Goal: Check status: Check status

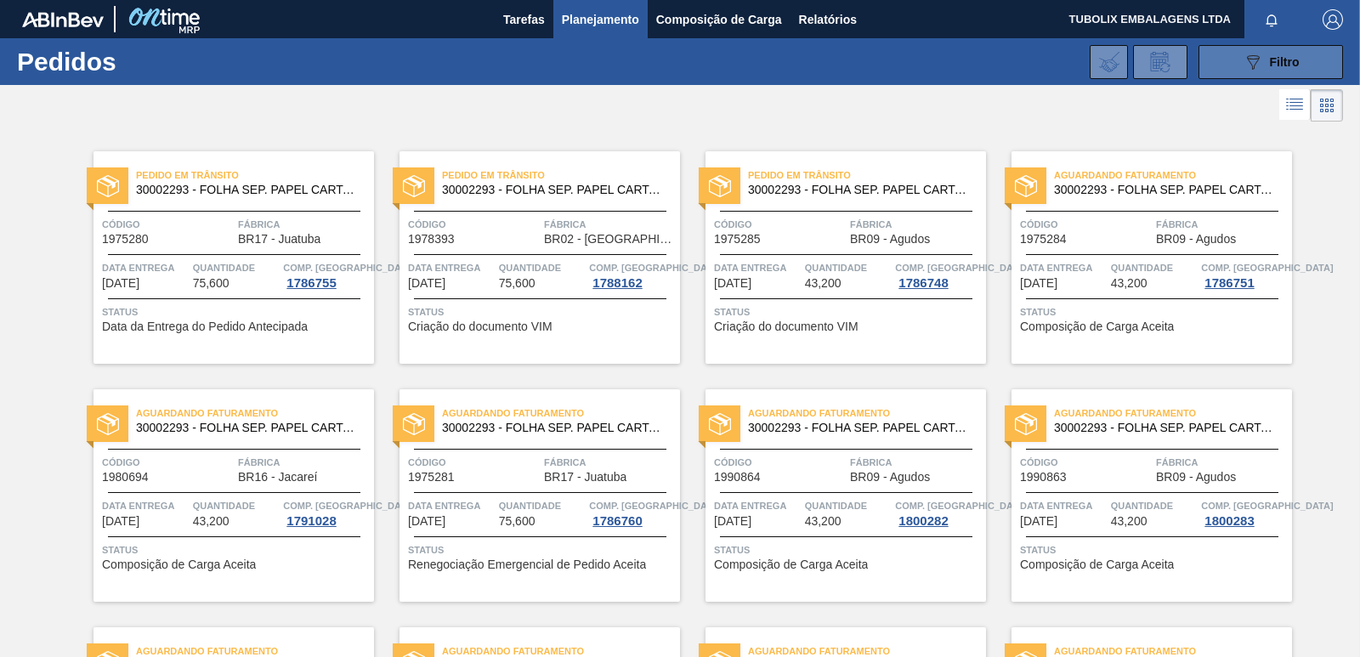
click at [1300, 65] on button "089F7B8B-B2A5-4AFE-B5C0-19BA573D28AC Filtro" at bounding box center [1270, 62] width 144 height 34
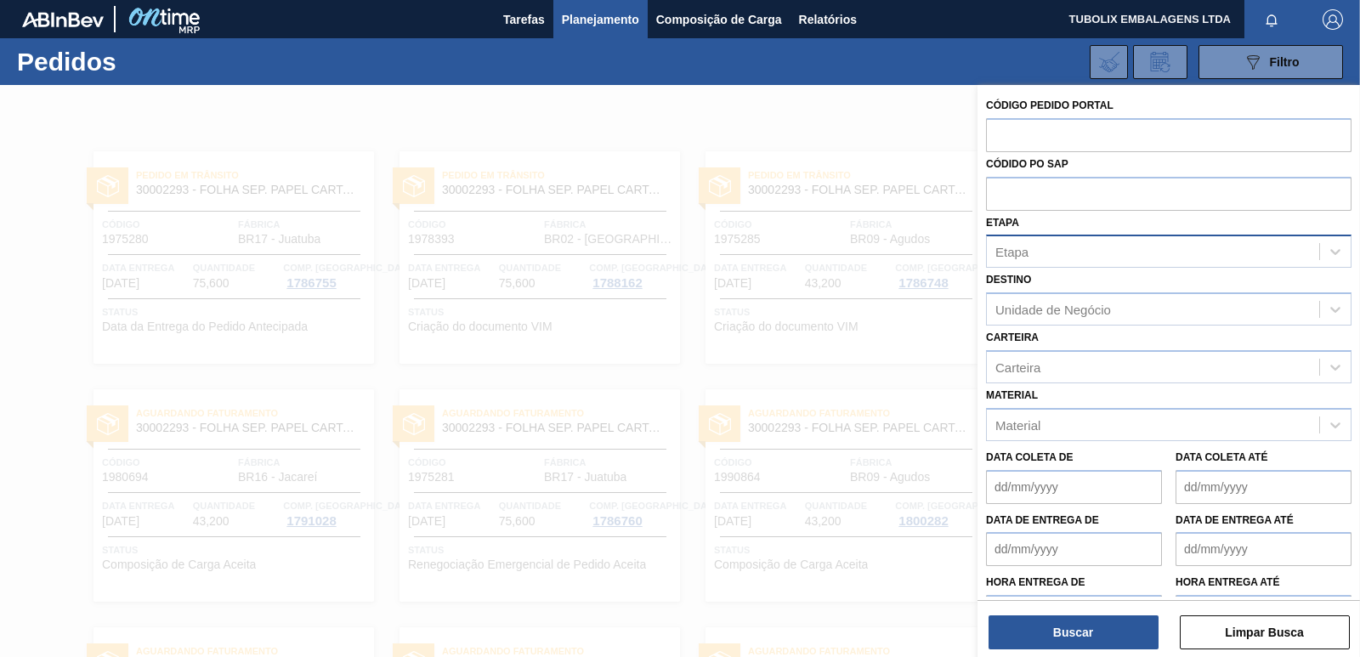
click at [1097, 258] on div "Etapa" at bounding box center [1153, 252] width 332 height 25
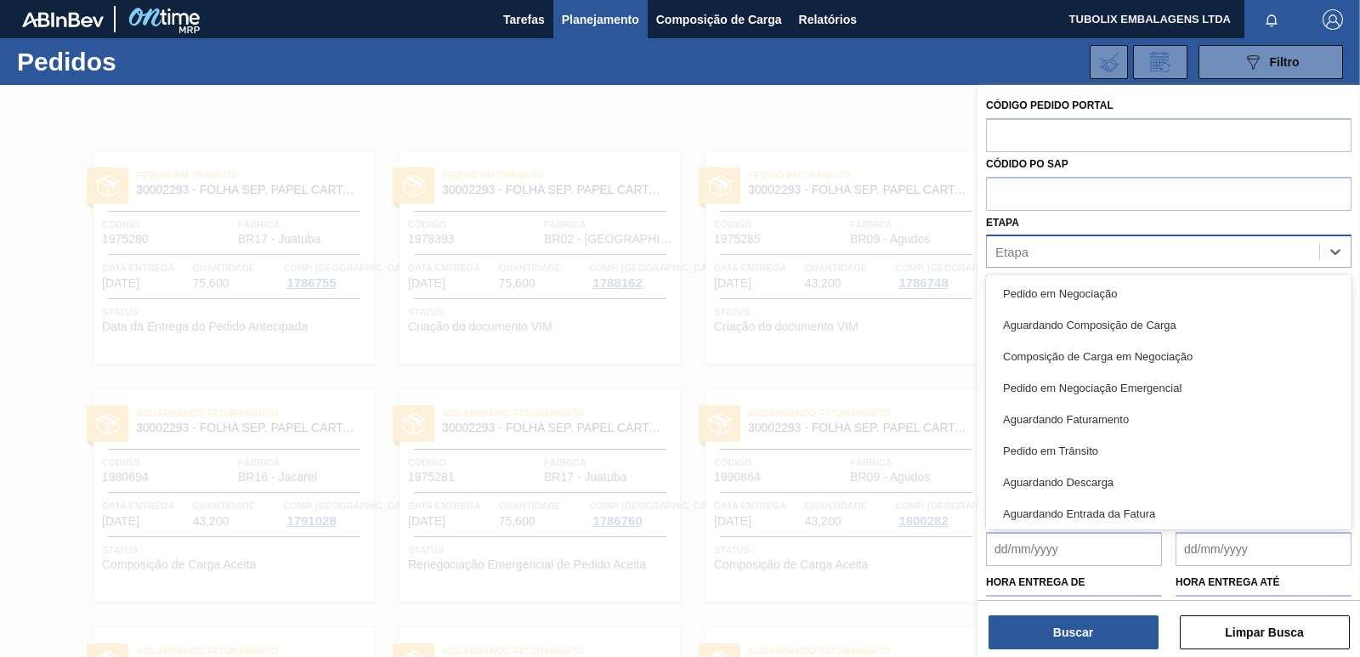
click at [1094, 248] on div "Etapa" at bounding box center [1153, 252] width 332 height 25
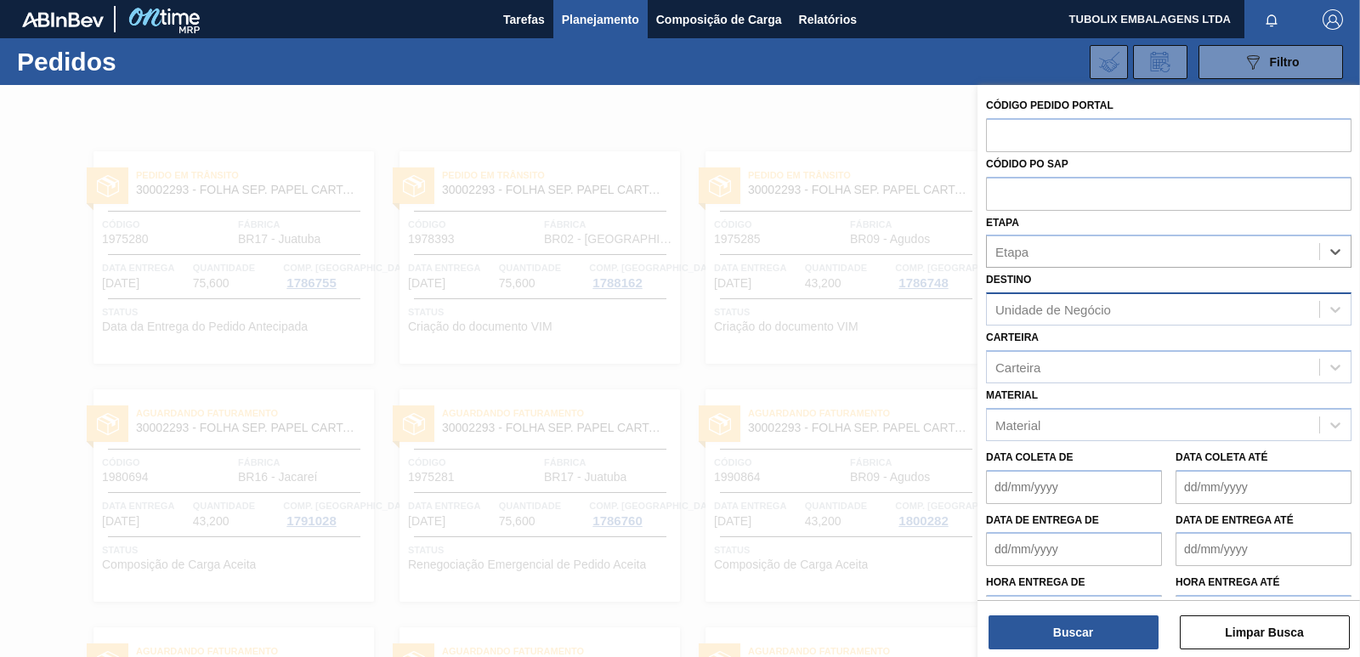
click at [1090, 308] on div "Unidade de Negócio" at bounding box center [1053, 310] width 116 height 14
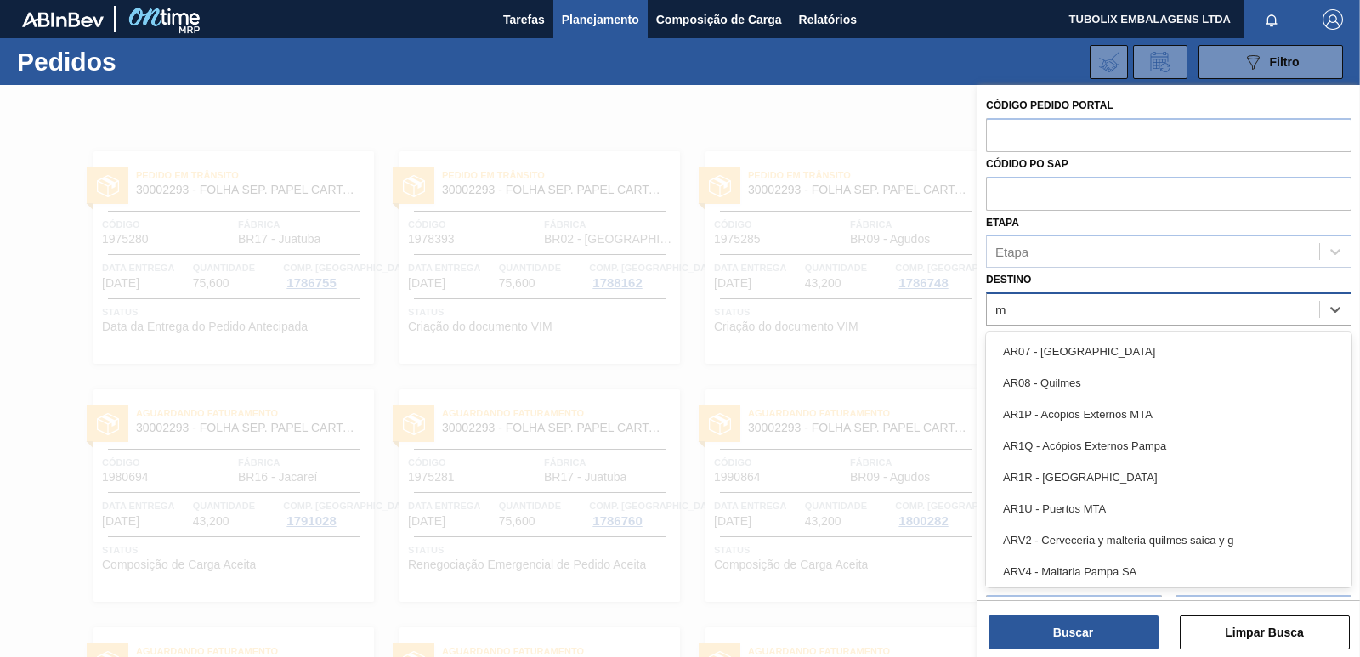
type input "ma"
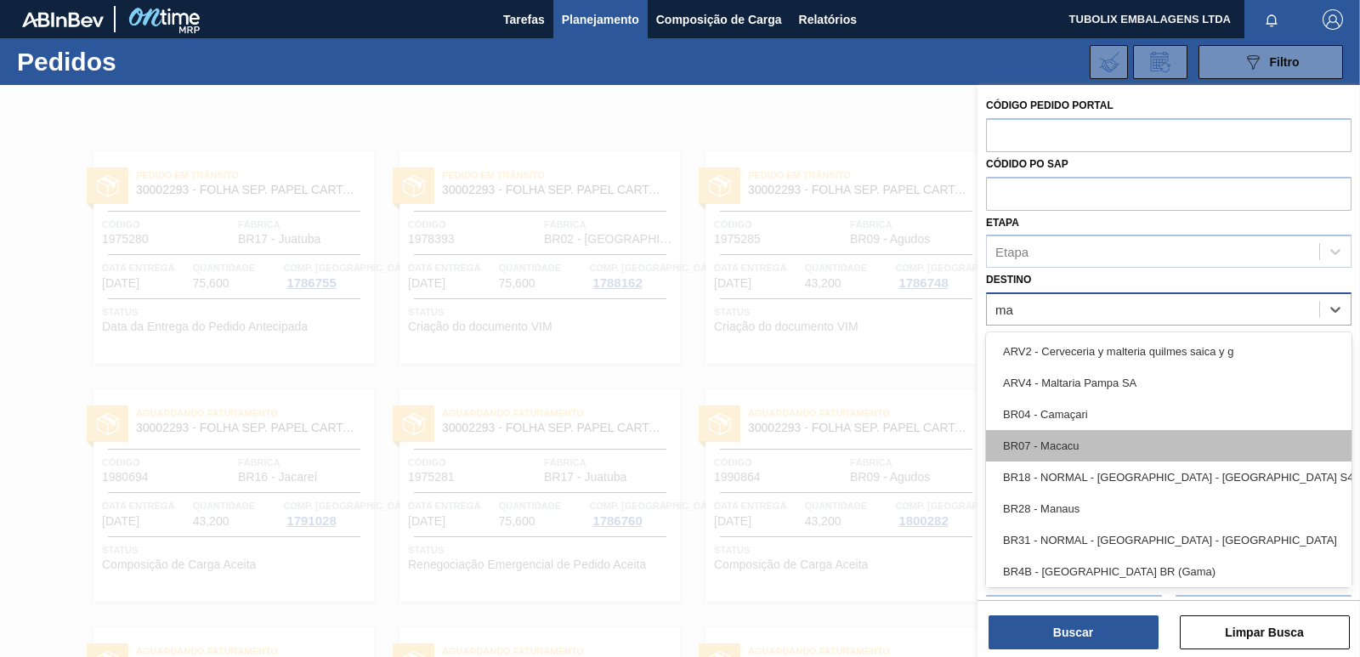
click at [1077, 441] on div "BR07 - Macacu" at bounding box center [1168, 445] width 365 height 31
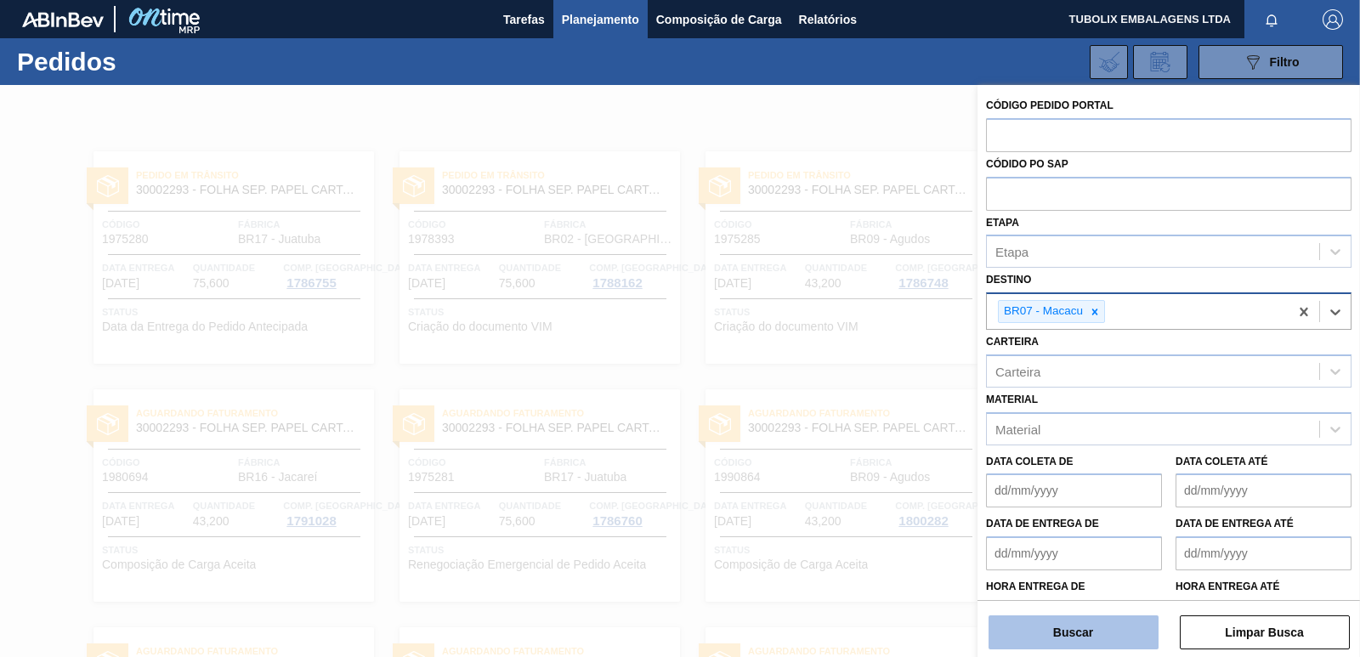
click at [1125, 638] on button "Buscar" at bounding box center [1073, 632] width 170 height 34
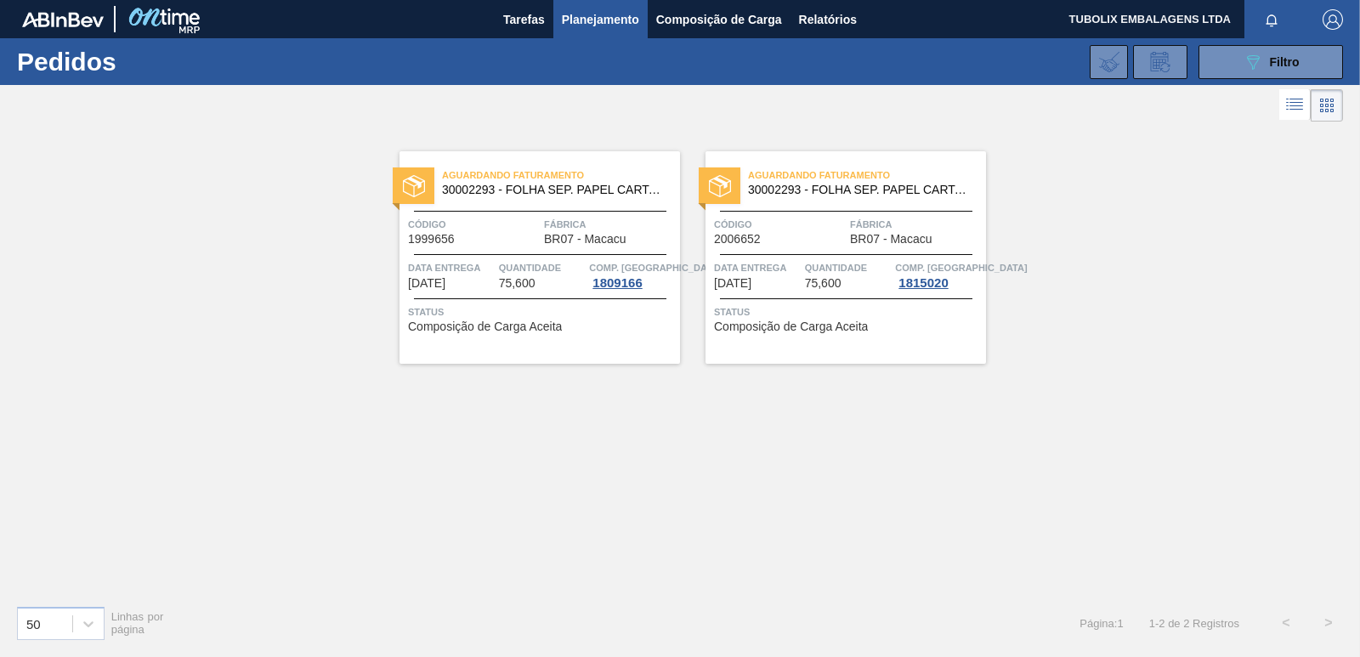
click at [756, 550] on div "Aguardando Faturamento 30002293 - FOLHA SEP. PAPEL CARTAO 1200x1000M 350g Códig…" at bounding box center [680, 359] width 1360 height 466
click at [1241, 68] on button "089F7B8B-B2A5-4AFE-B5C0-19BA573D28AC Filtro" at bounding box center [1270, 62] width 144 height 34
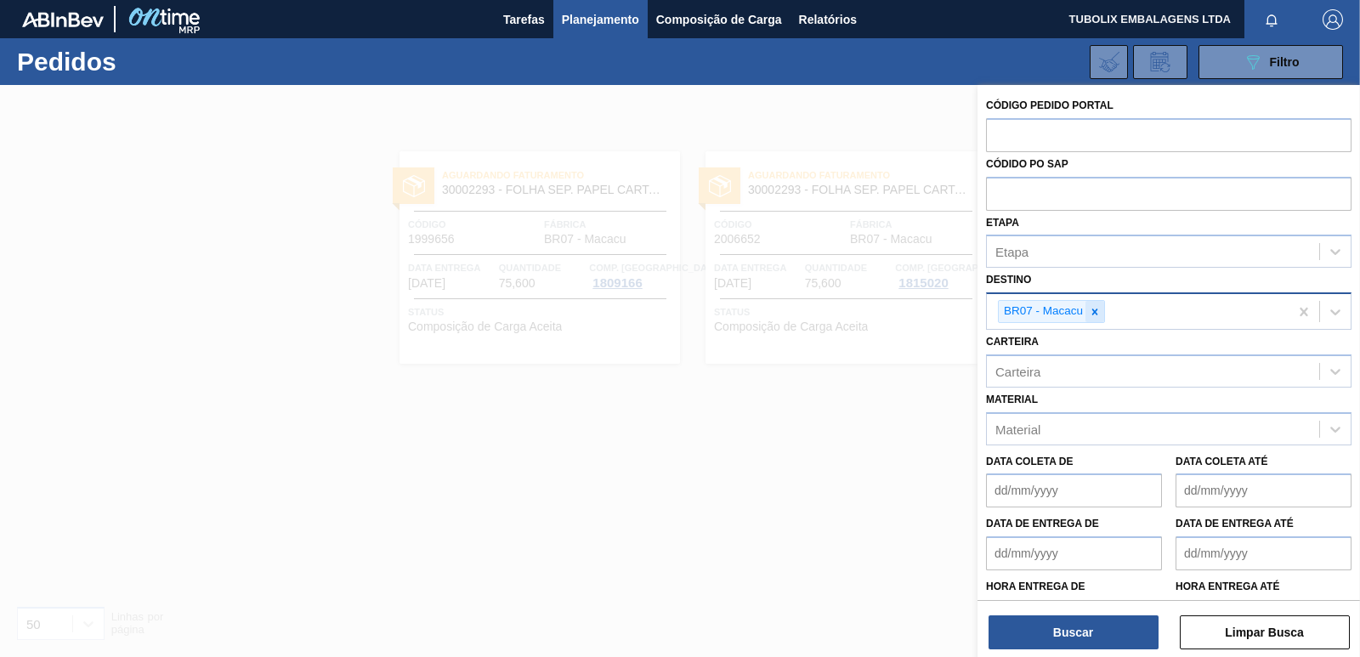
click at [1094, 313] on icon at bounding box center [1095, 312] width 6 height 6
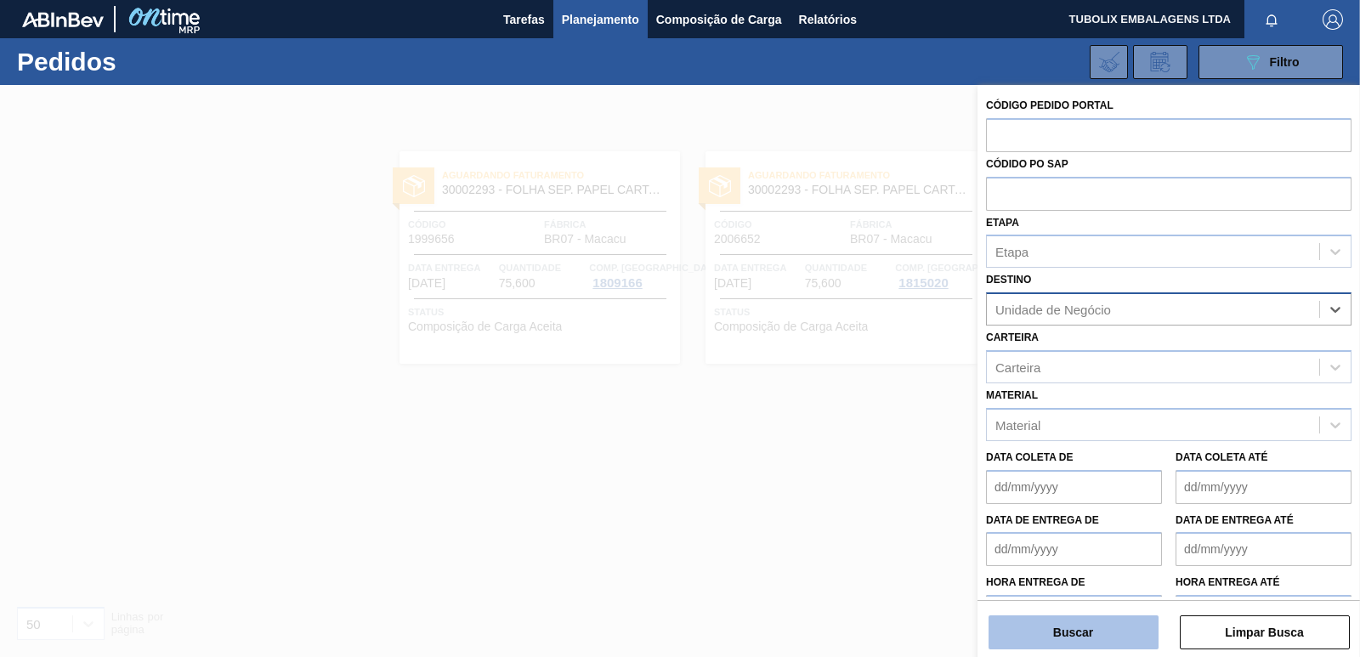
click at [1124, 627] on button "Buscar" at bounding box center [1073, 632] width 170 height 34
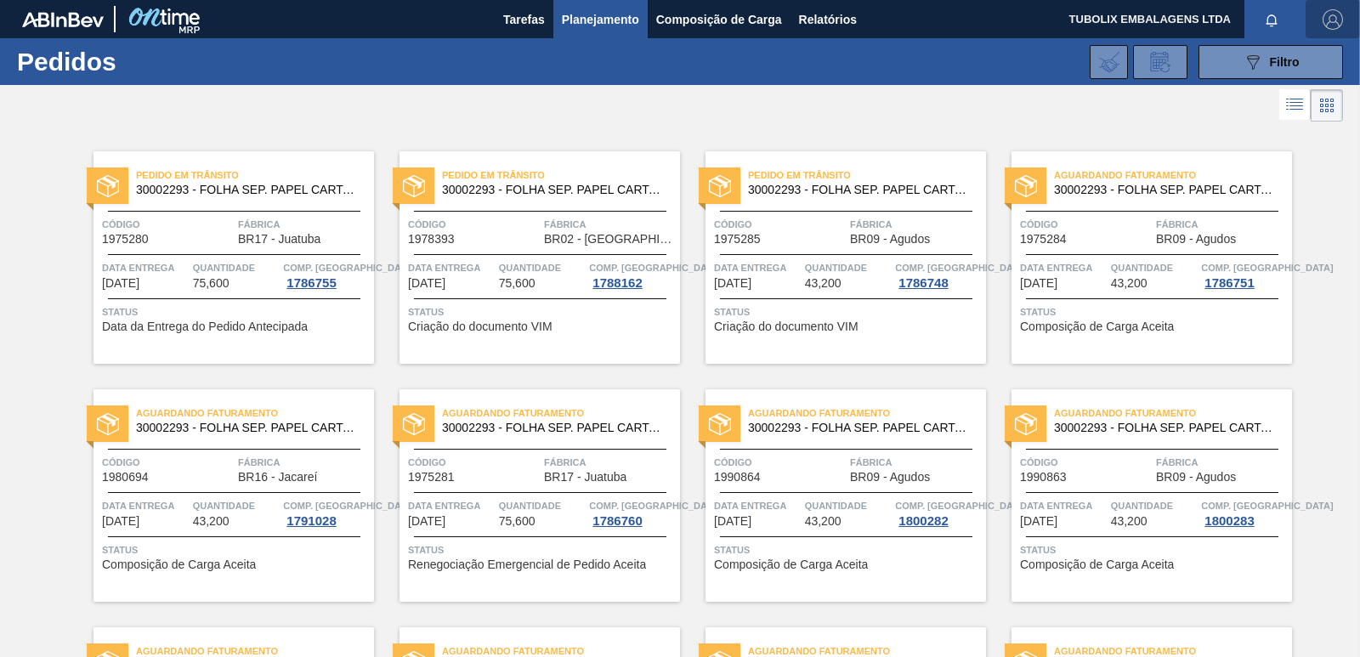
click at [1326, 11] on img "button" at bounding box center [1332, 19] width 20 height 20
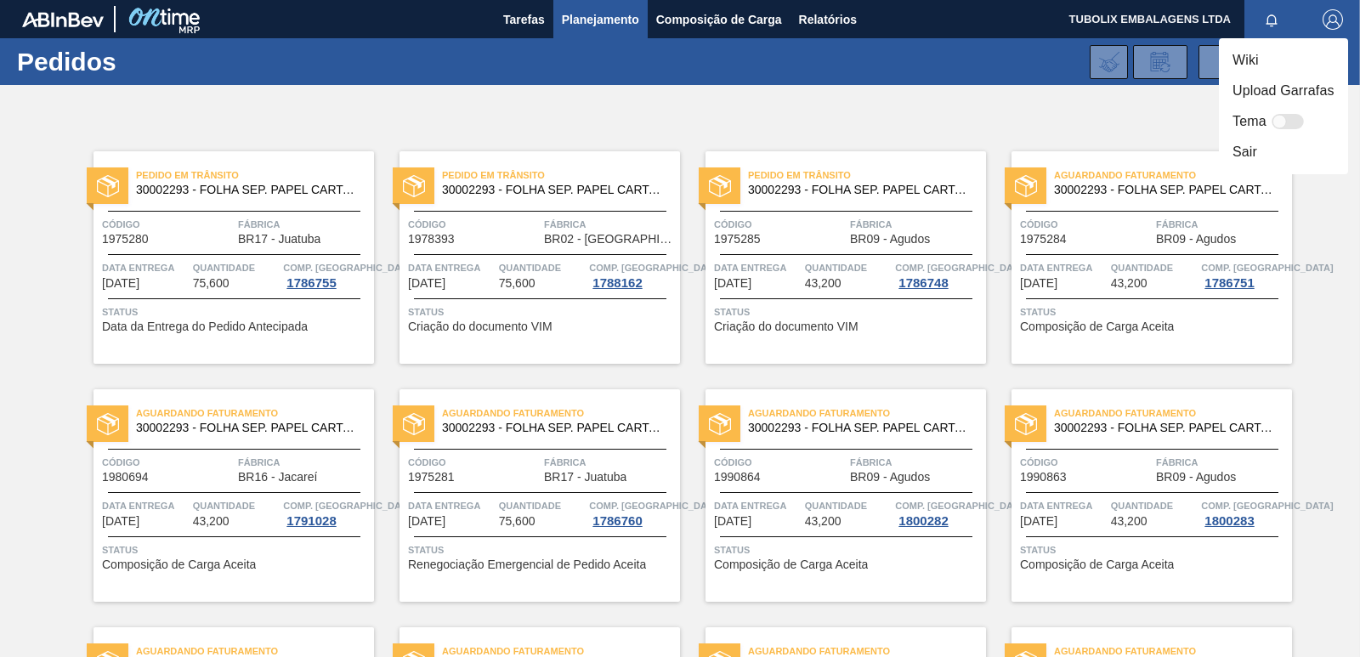
click at [1256, 141] on li "Sair" at bounding box center [1283, 152] width 129 height 31
